Goal: Transaction & Acquisition: Register for event/course

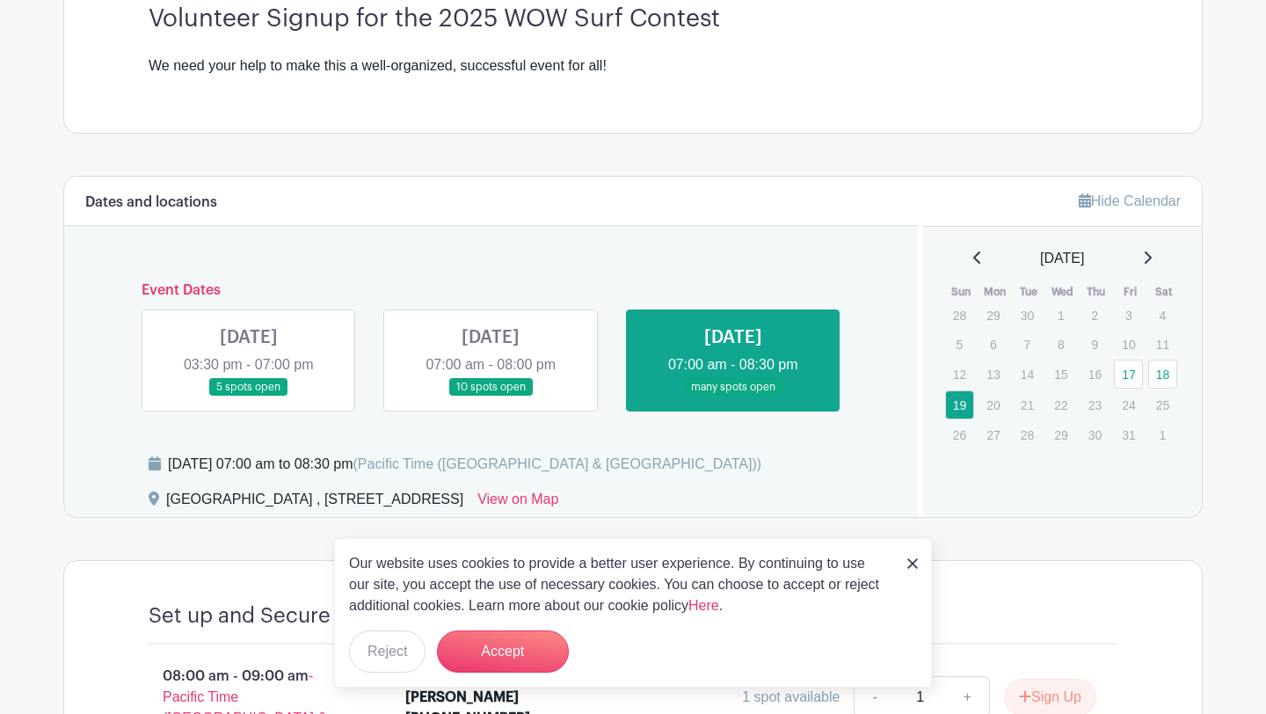
scroll to position [553, 0]
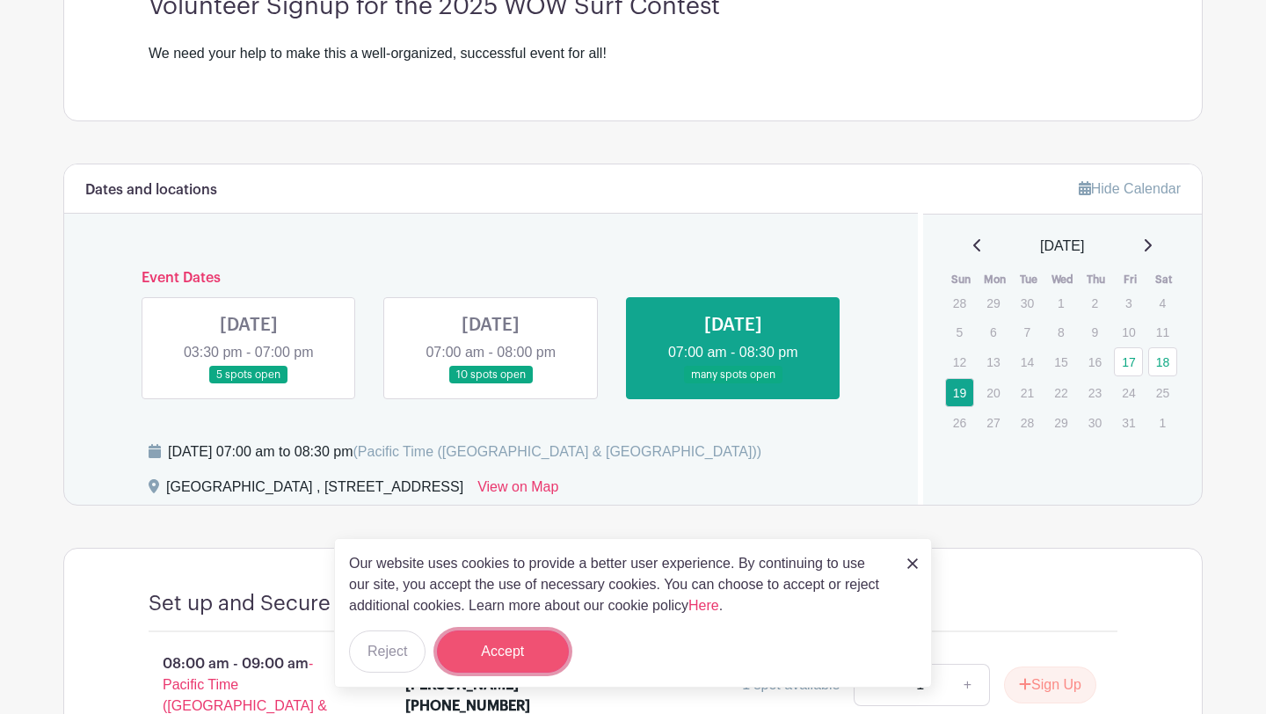
click at [508, 651] on button "Accept" at bounding box center [503, 651] width 132 height 42
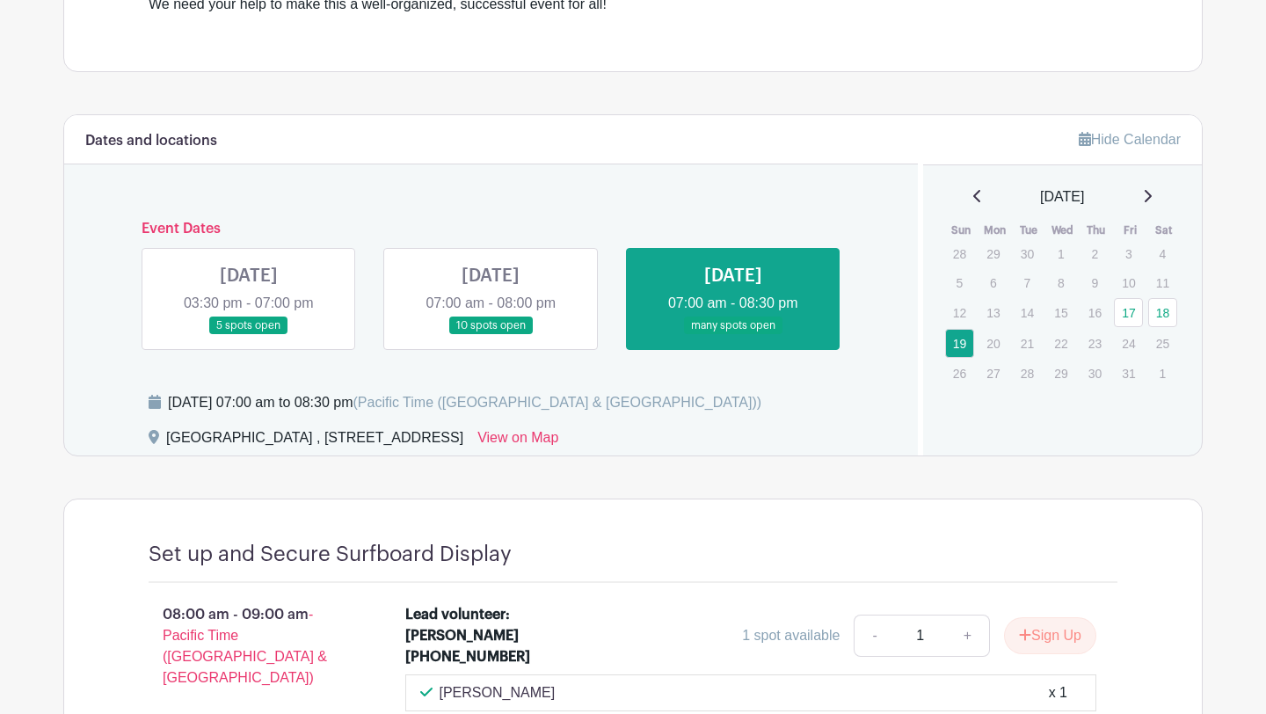
scroll to position [607, 0]
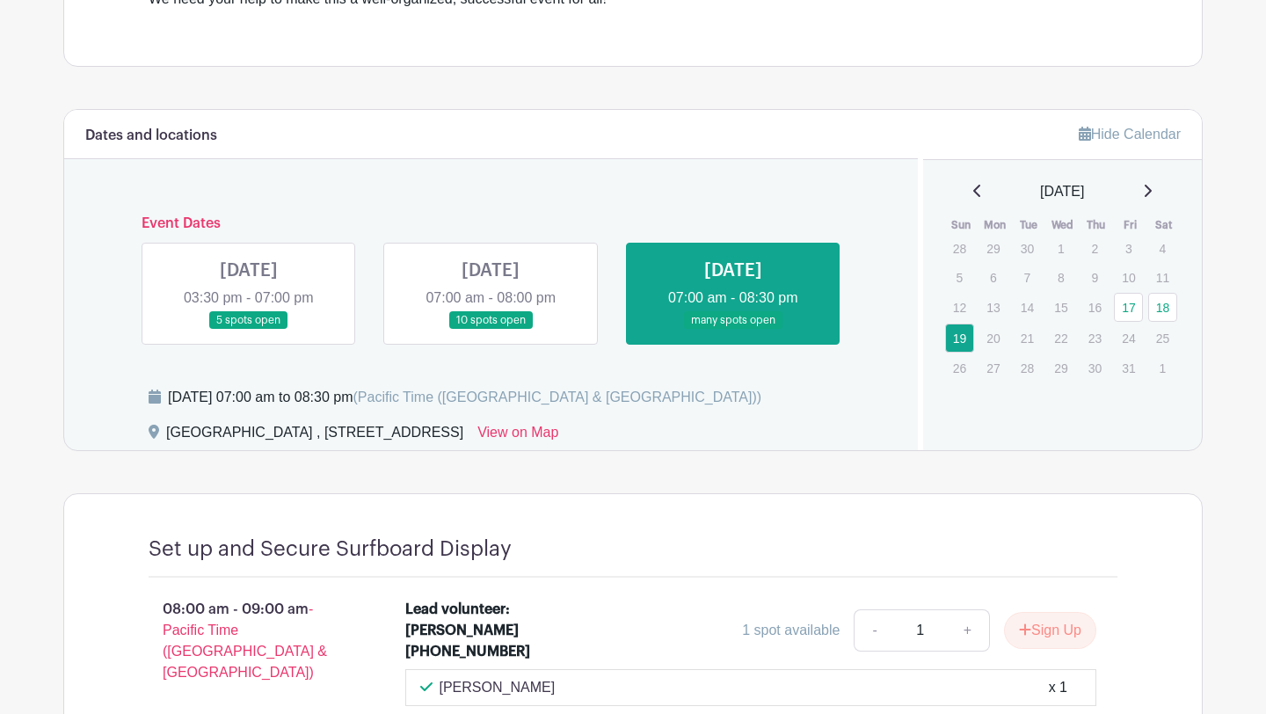
click at [490, 330] on link at bounding box center [490, 330] width 0 height 0
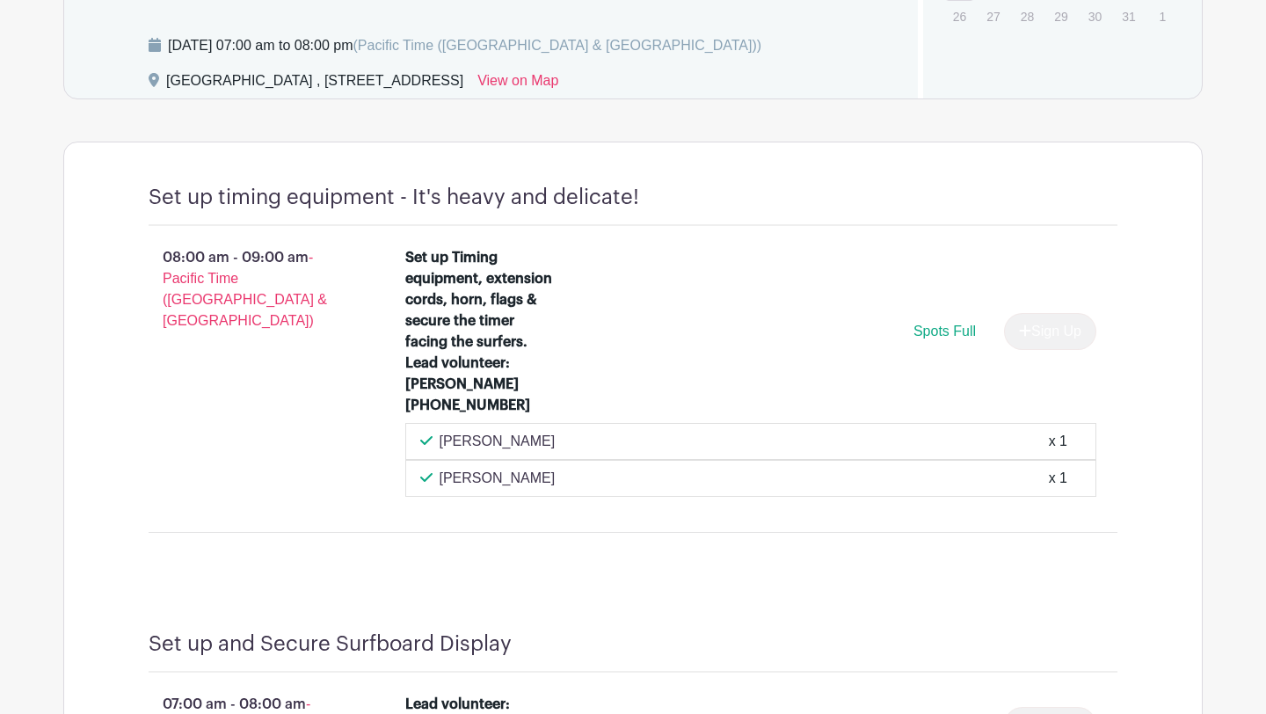
scroll to position [962, 0]
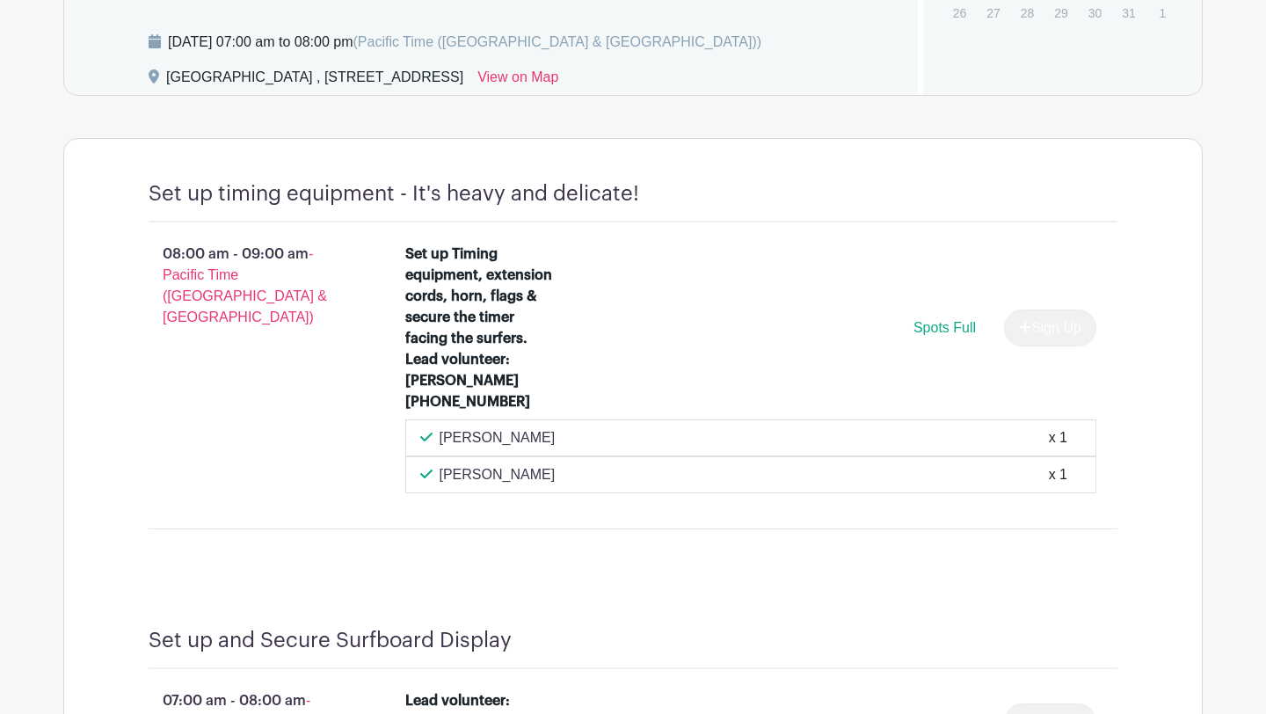
click at [1035, 321] on div "Sign Up" at bounding box center [1043, 327] width 106 height 37
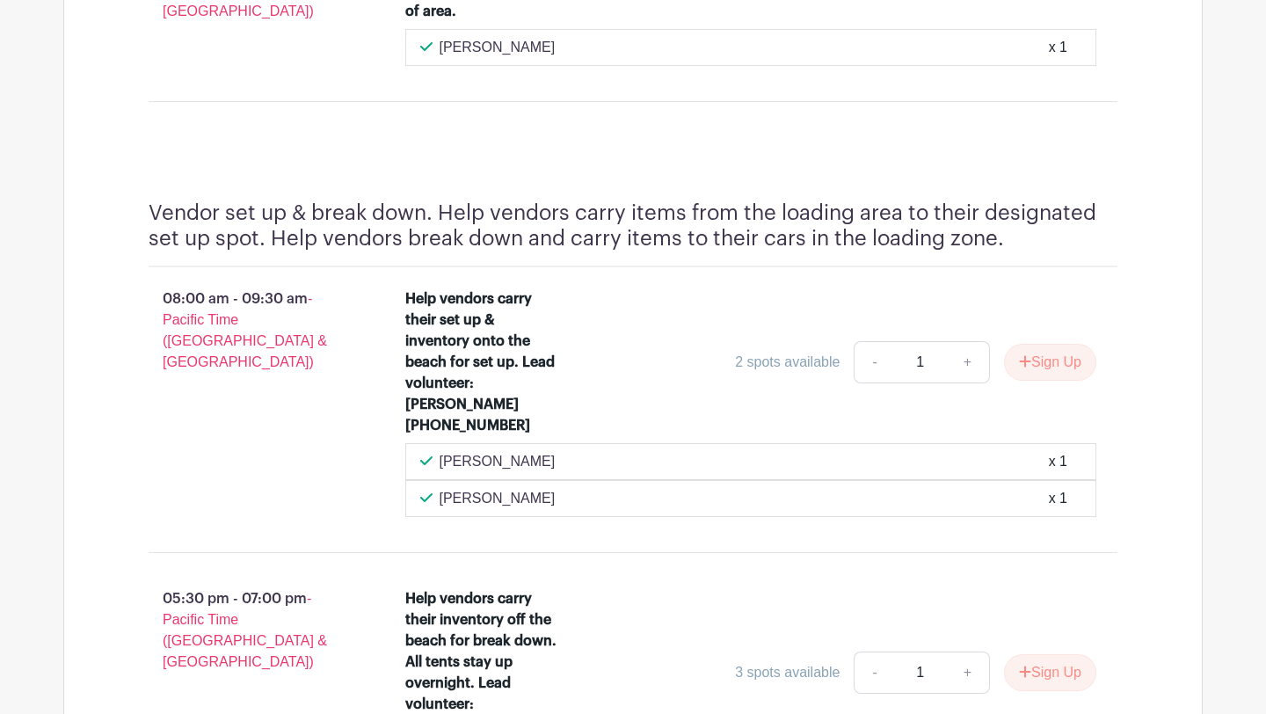
scroll to position [5068, 0]
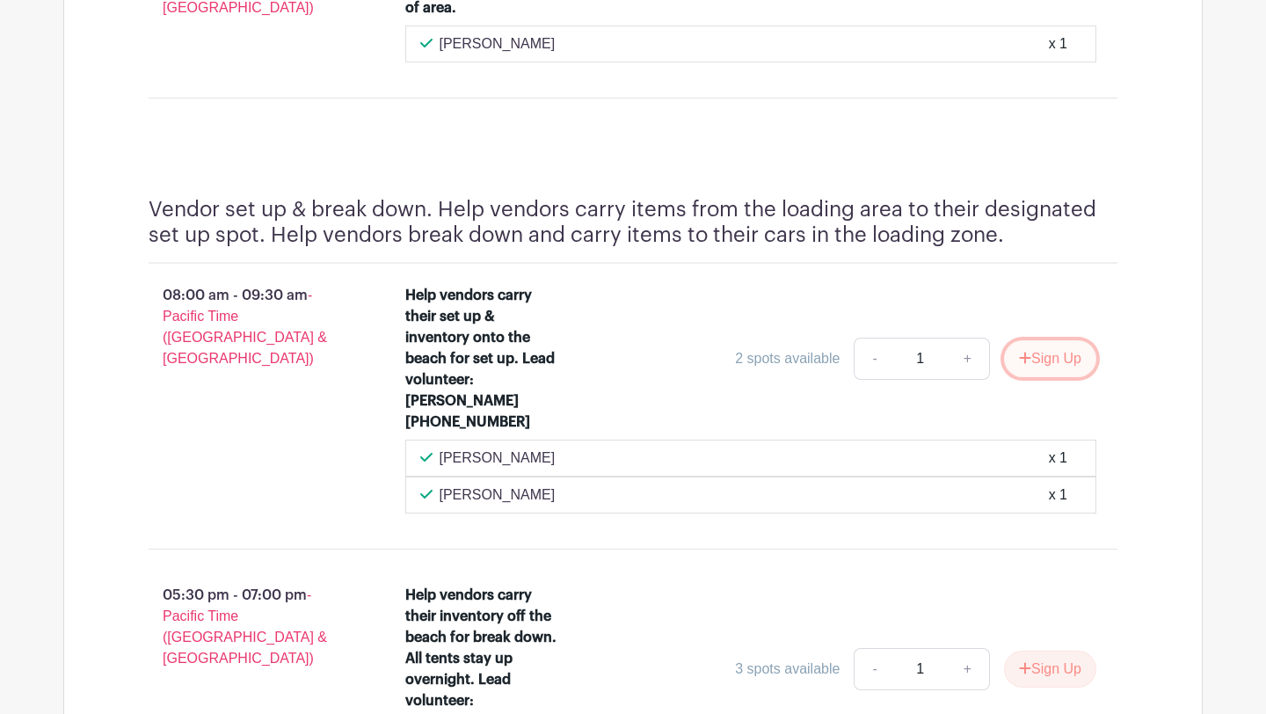
click at [1033, 340] on button "Sign Up" at bounding box center [1050, 358] width 92 height 37
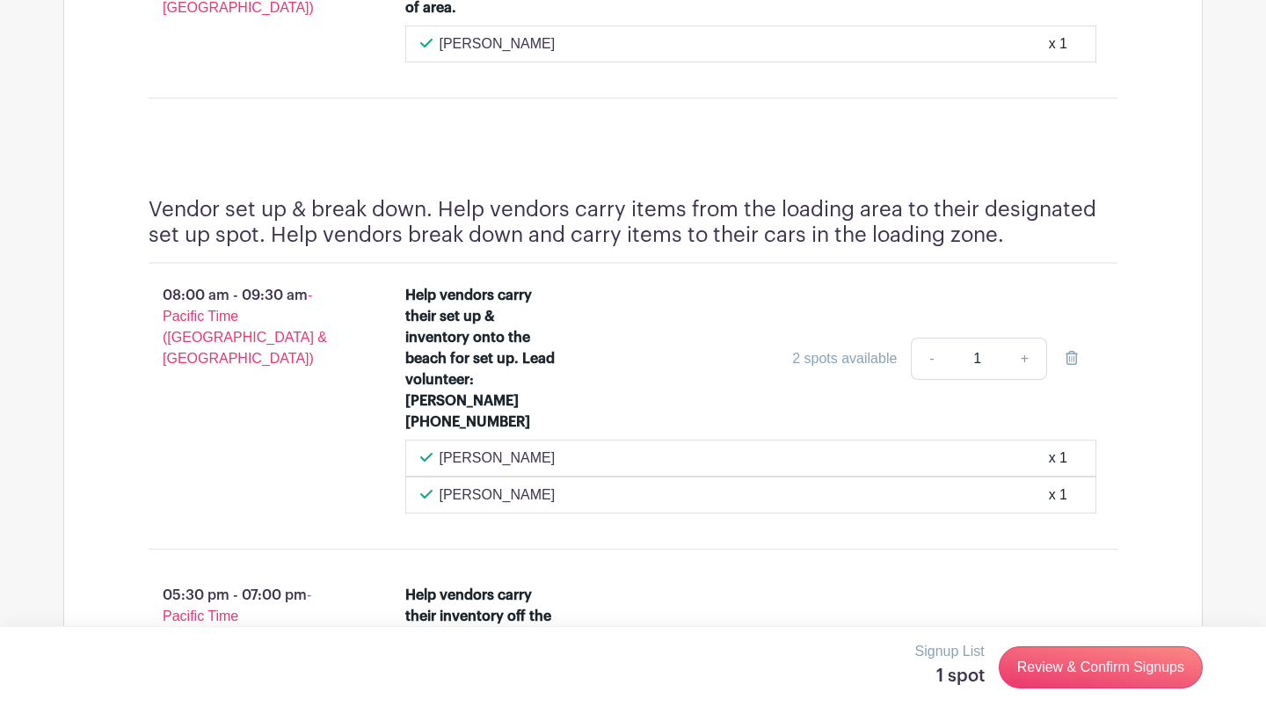
scroll to position [5078, 0]
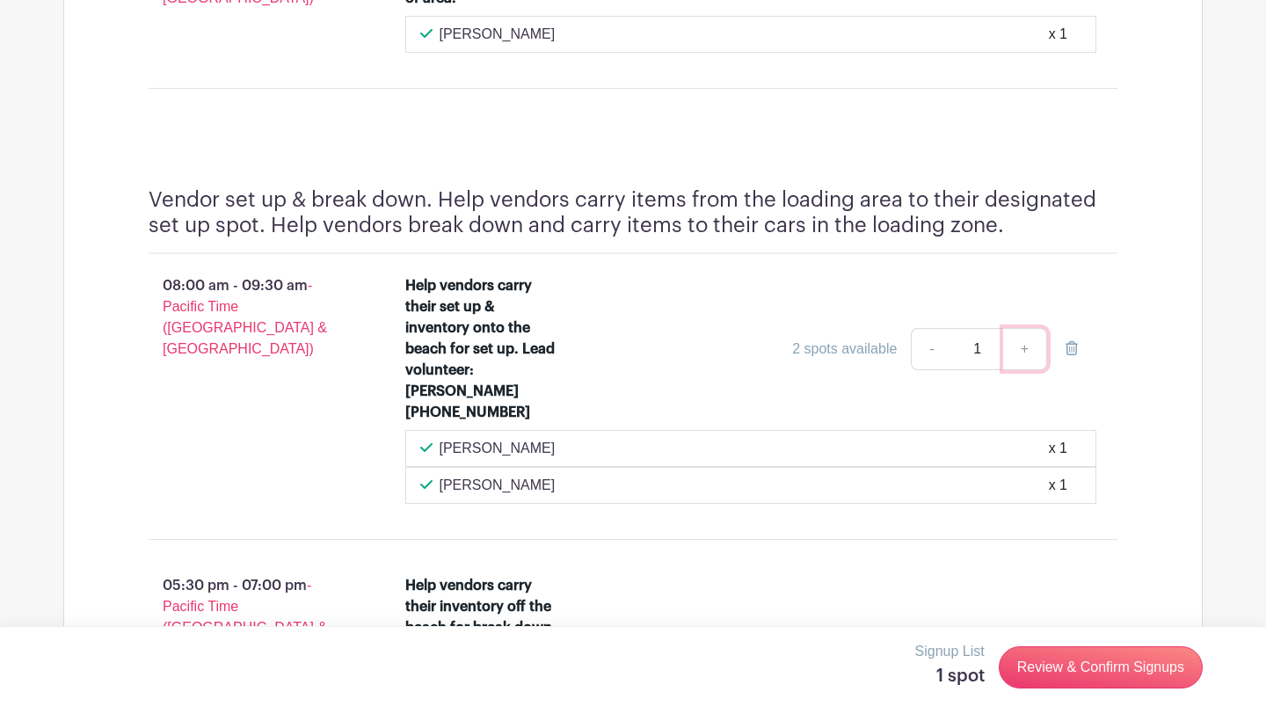
click at [1020, 328] on link "+" at bounding box center [1025, 349] width 44 height 42
type input "2"
click at [923, 328] on link "-" at bounding box center [931, 349] width 40 height 42
type input "1"
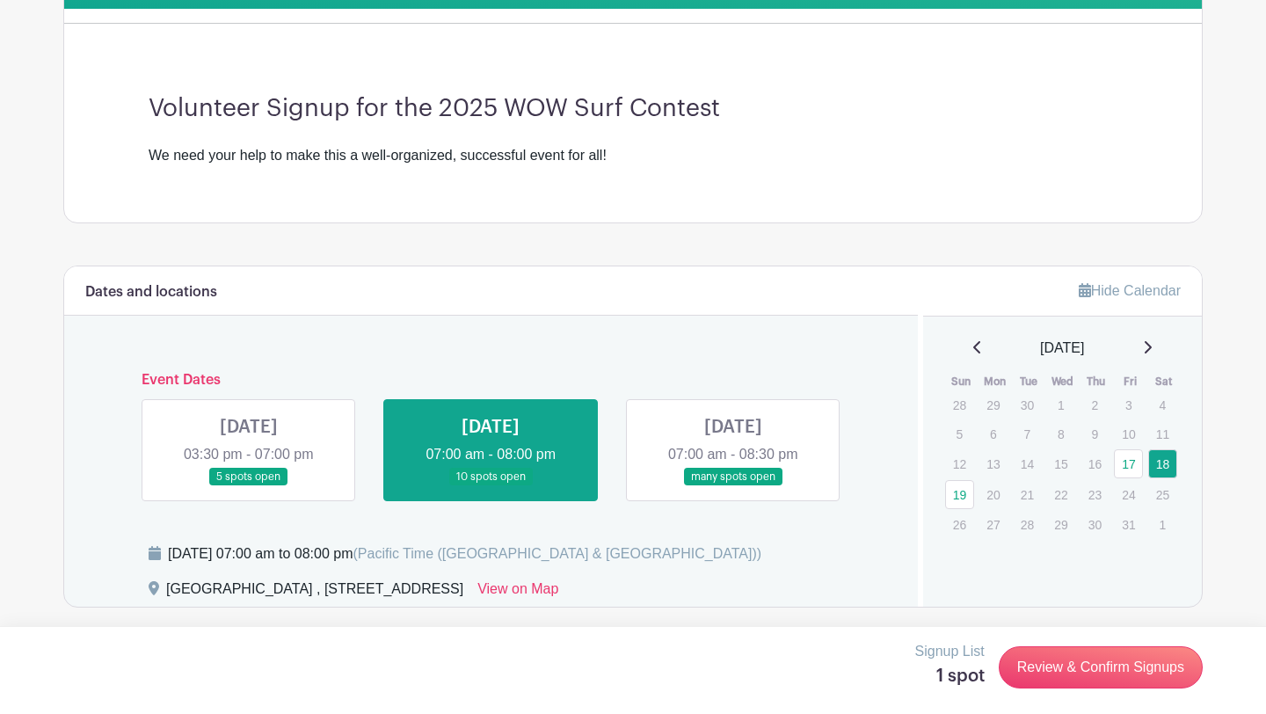
scroll to position [453, 0]
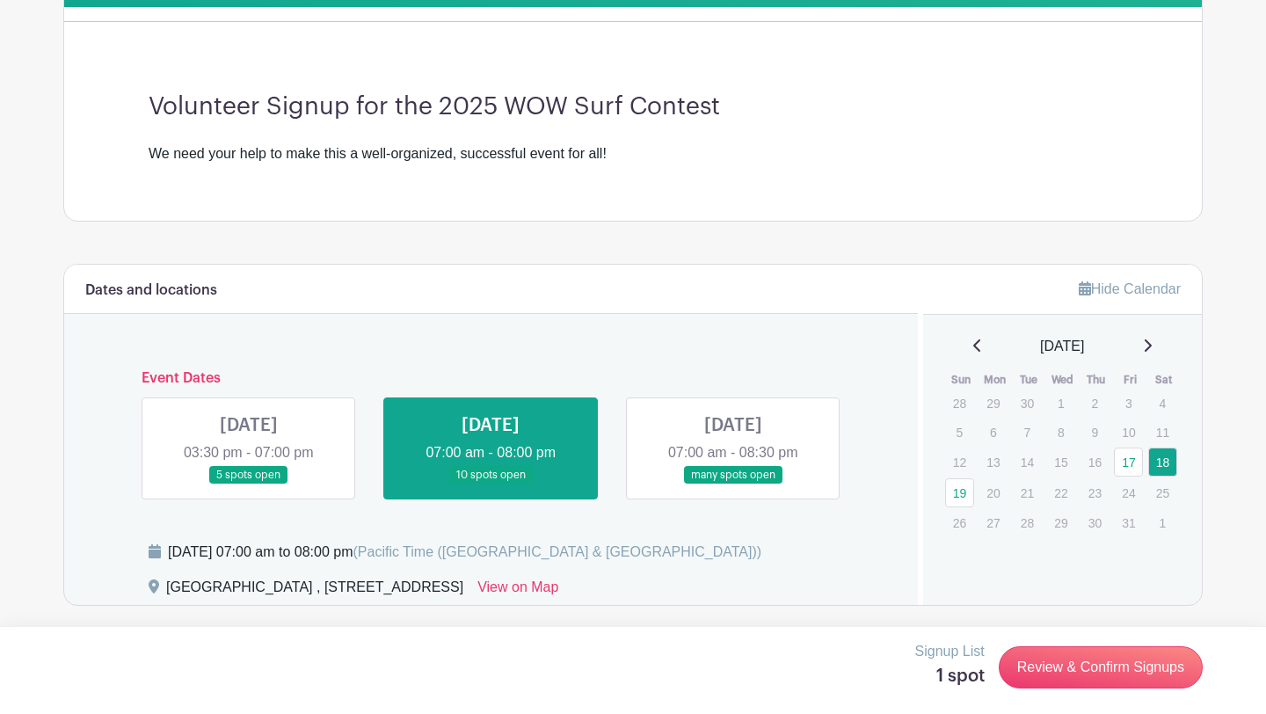
click at [733, 484] on link at bounding box center [733, 484] width 0 height 0
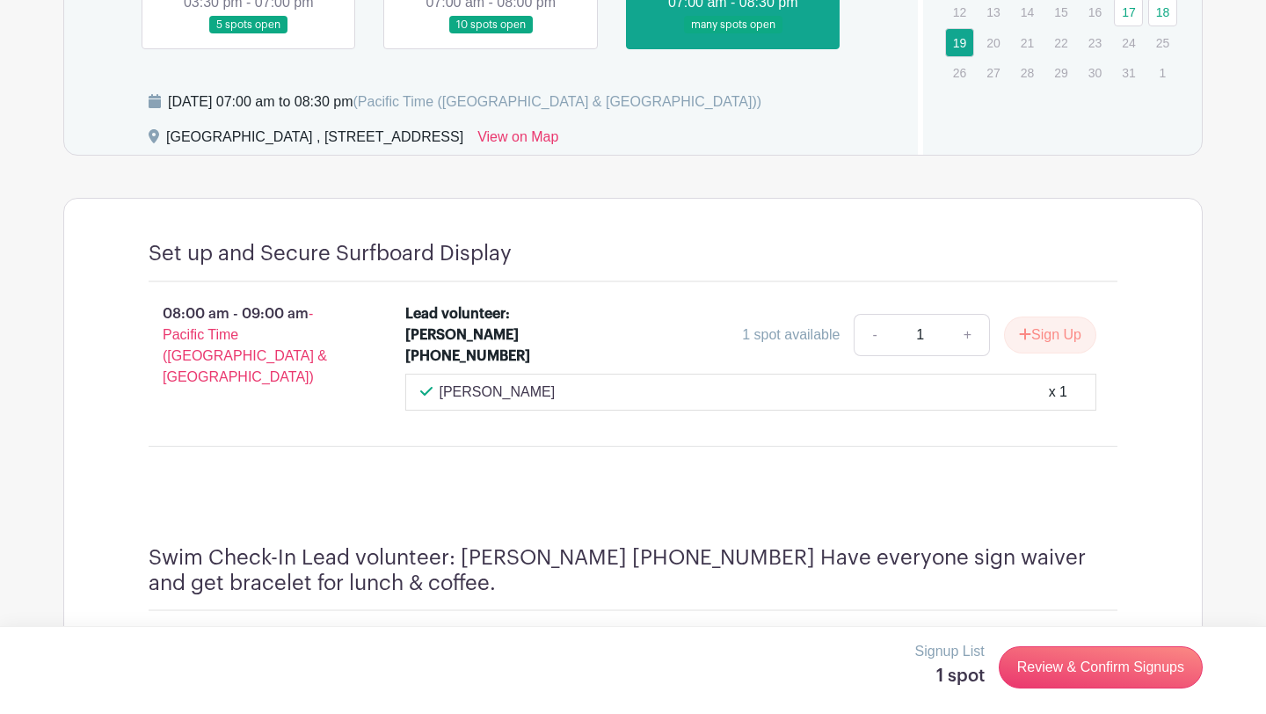
scroll to position [909, 0]
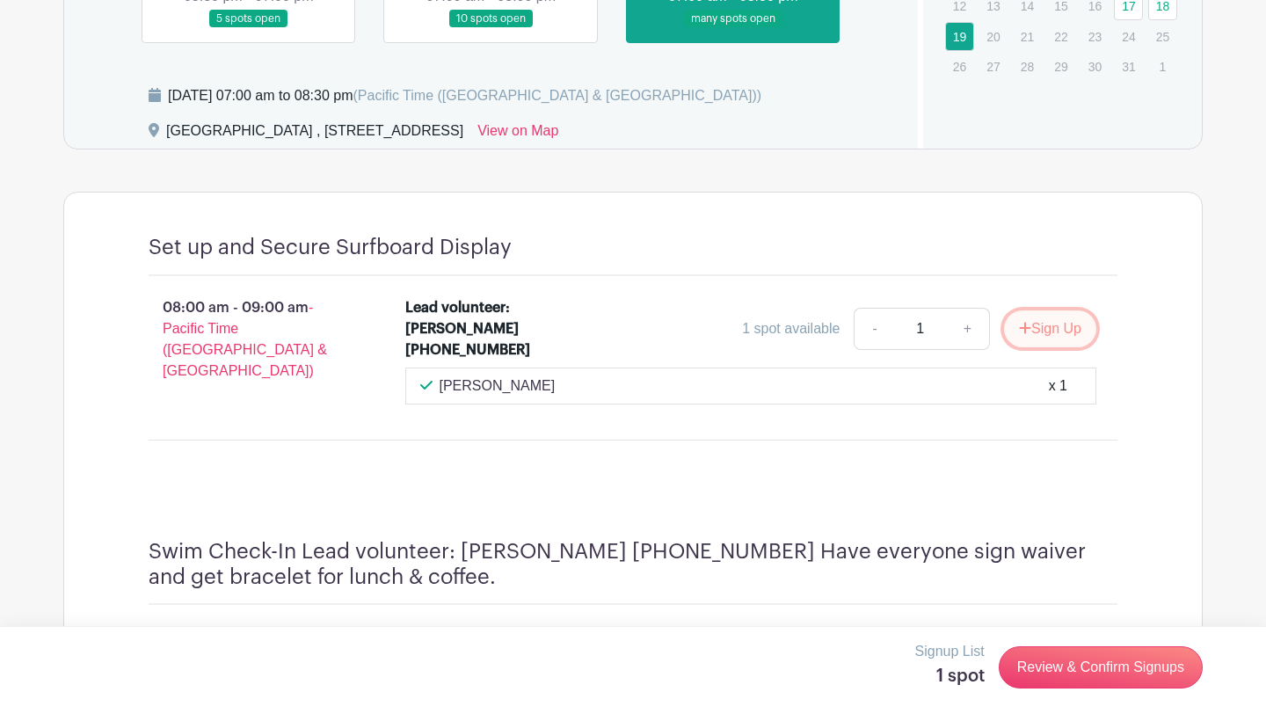
click at [1020, 329] on icon "submit" at bounding box center [1025, 328] width 12 height 14
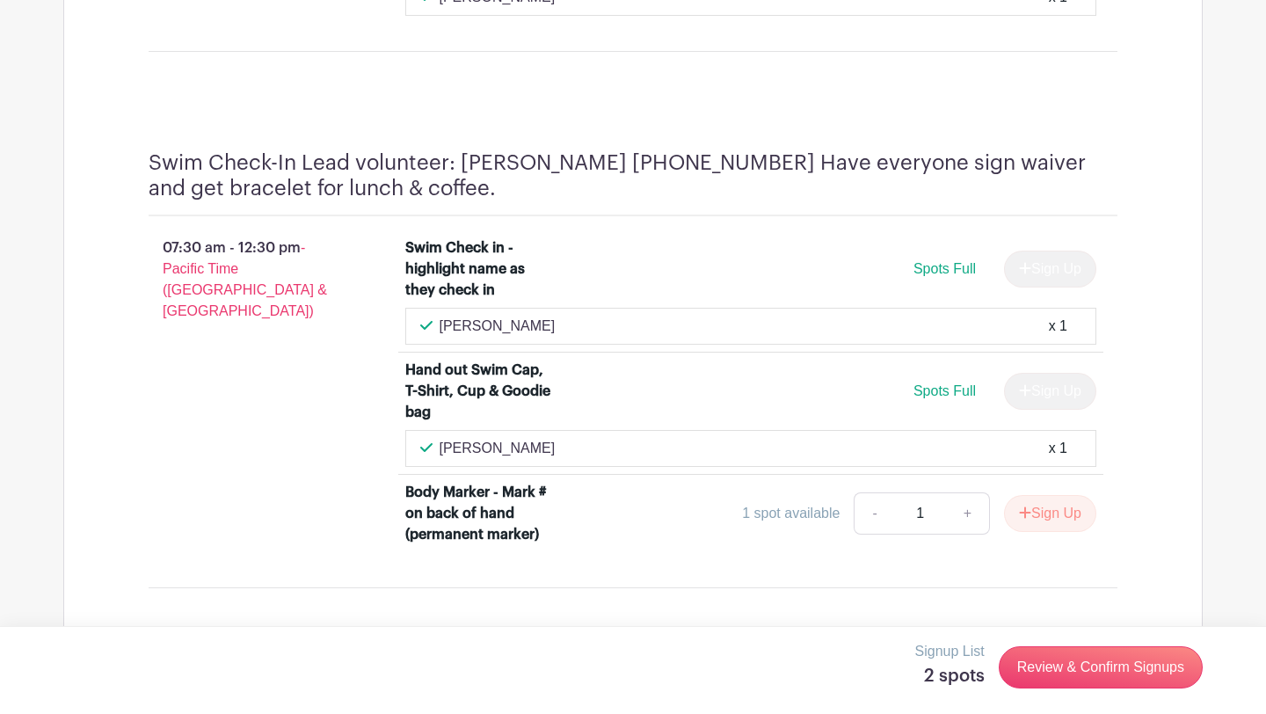
scroll to position [1296, 0]
click at [1122, 667] on link "Review & Confirm Signups" at bounding box center [1101, 667] width 204 height 42
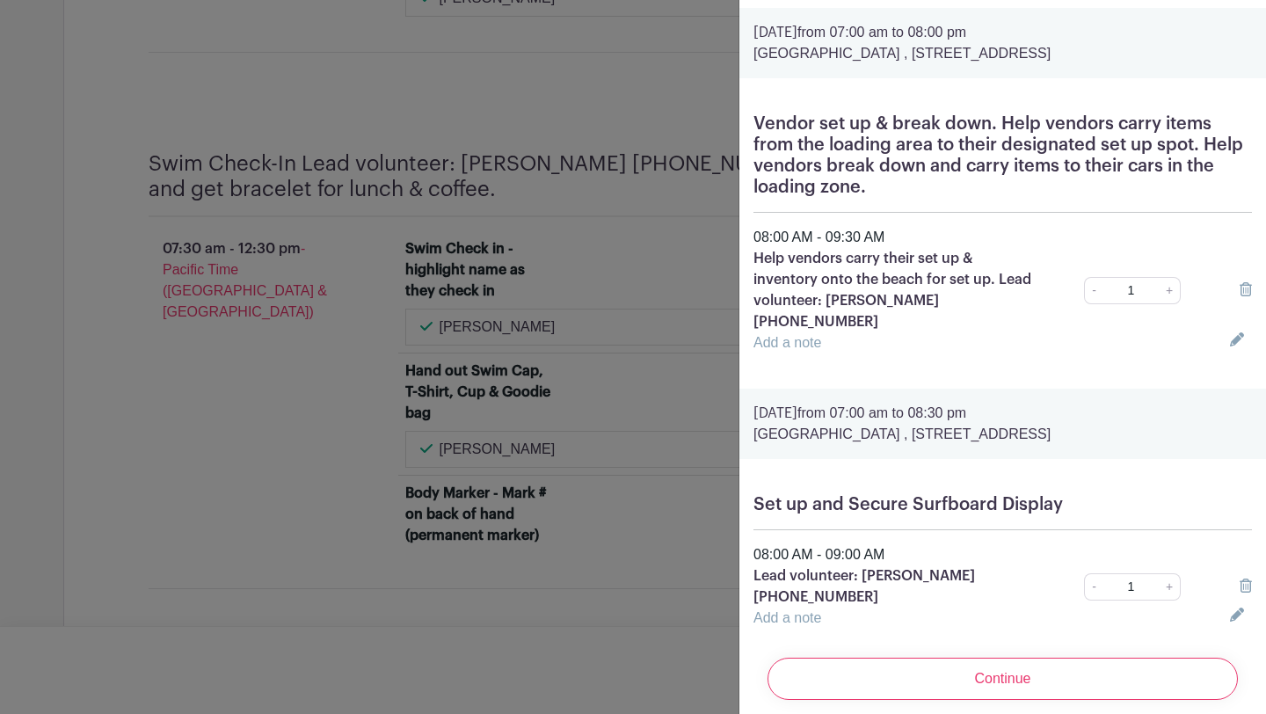
scroll to position [61, 0]
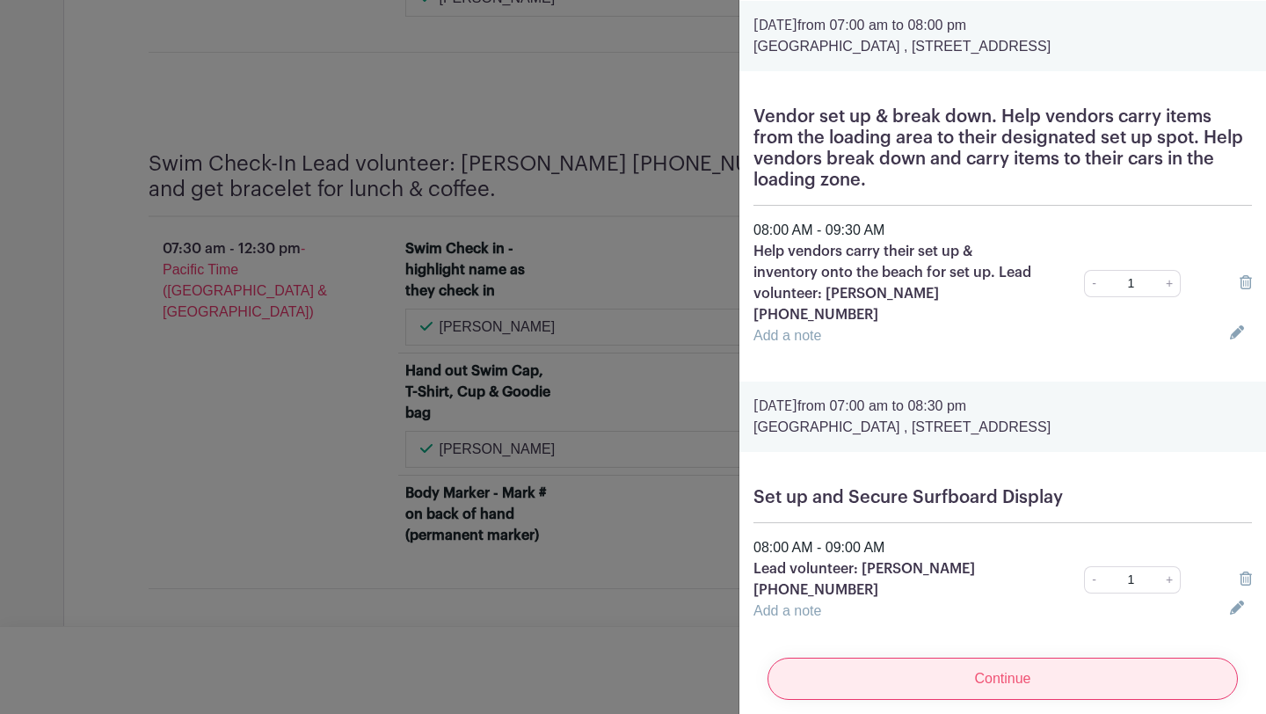
click at [1059, 672] on input "Continue" at bounding box center [1002, 678] width 470 height 42
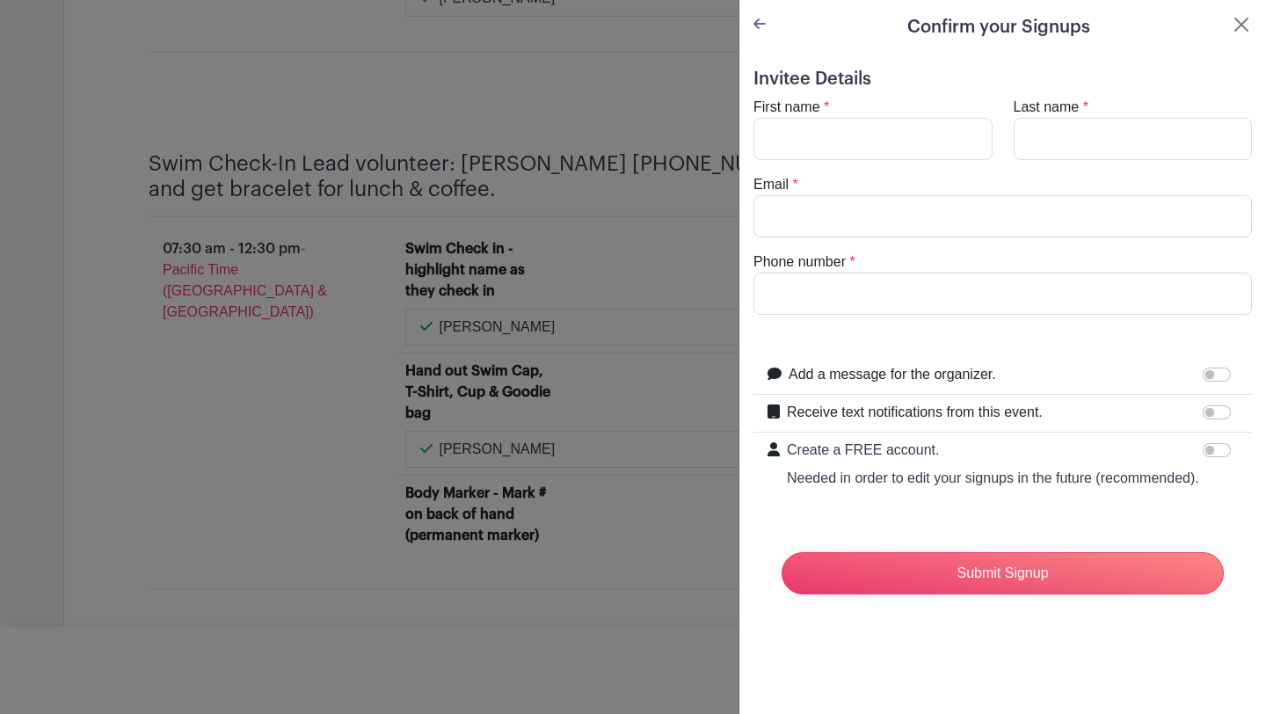
scroll to position [0, 0]
click at [898, 129] on input "First name" at bounding box center [872, 139] width 239 height 42
type input "[PERSON_NAME]"
type input "[EMAIL_ADDRESS][DOMAIN_NAME]"
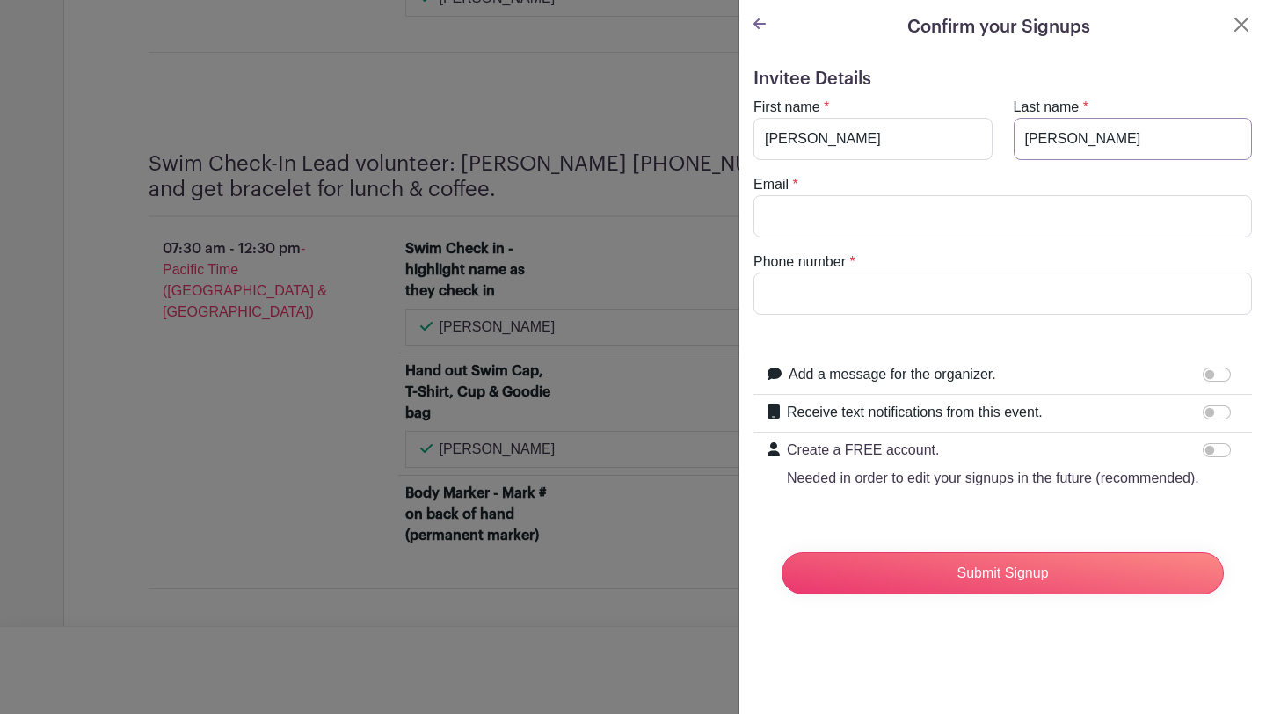
type input "8315957509"
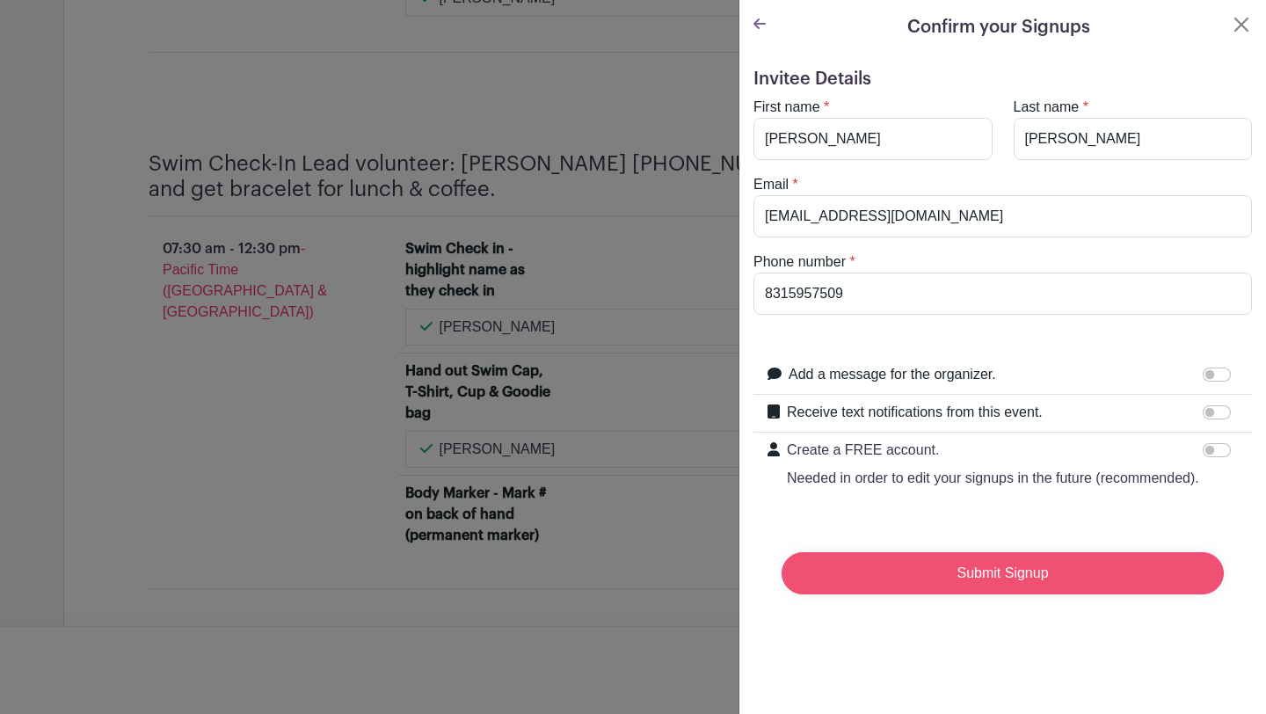
click at [994, 585] on input "Submit Signup" at bounding box center [1002, 573] width 442 height 42
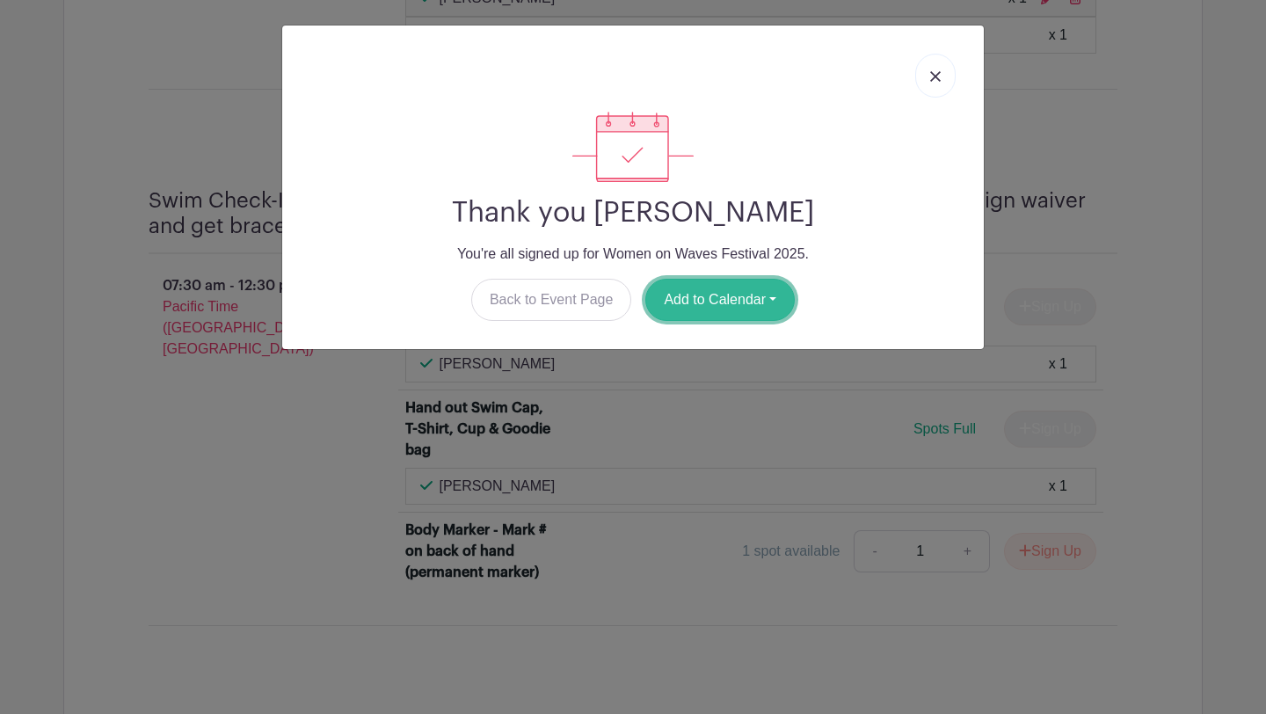
click at [730, 296] on button "Add to Calendar" at bounding box center [719, 300] width 149 height 42
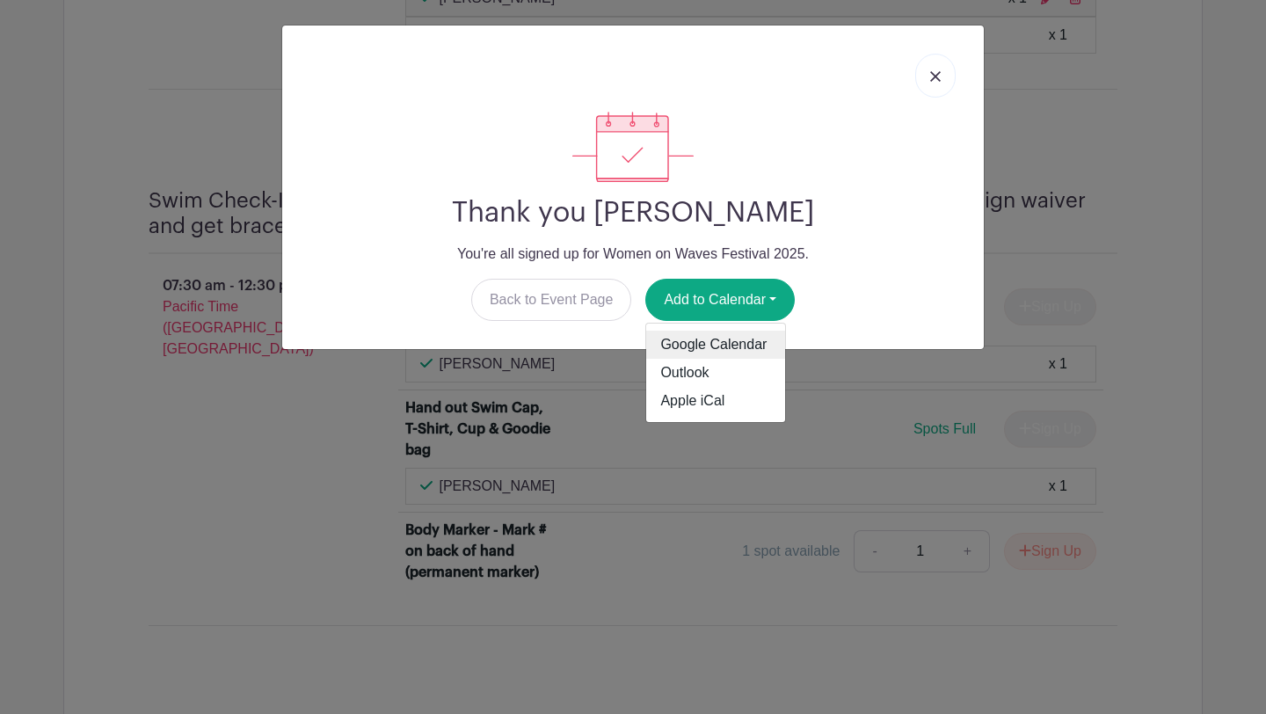
click at [748, 343] on link "Google Calendar" at bounding box center [715, 344] width 139 height 28
